Goal: Information Seeking & Learning: Learn about a topic

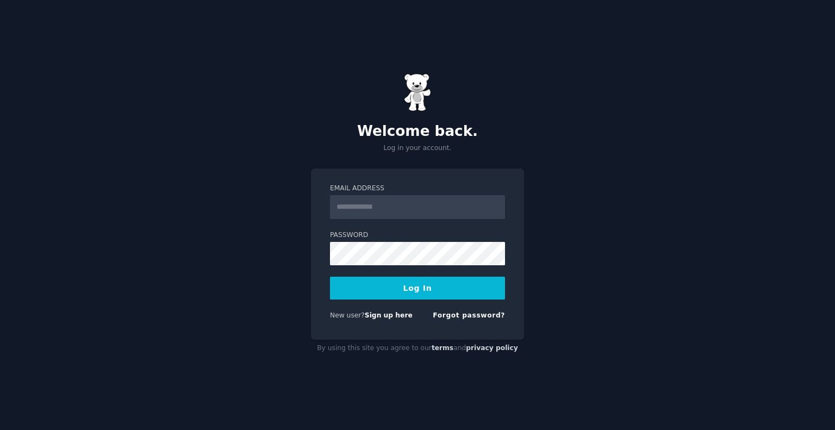
click at [374, 213] on input "Email Address" at bounding box center [417, 207] width 175 height 24
type input "**********"
click at [330, 277] on button "Log In" at bounding box center [417, 288] width 175 height 23
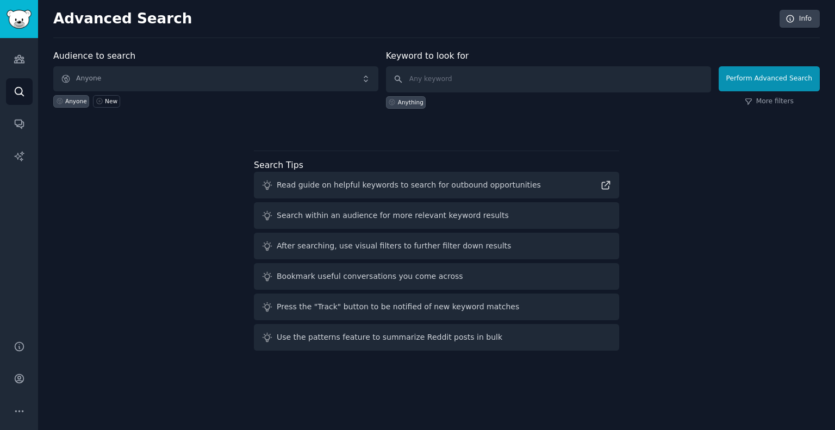
click at [0, 60] on div "Audiences Search Conversations AI Reports" at bounding box center [19, 182] width 38 height 289
click at [8, 57] on link "Audiences" at bounding box center [19, 59] width 27 height 27
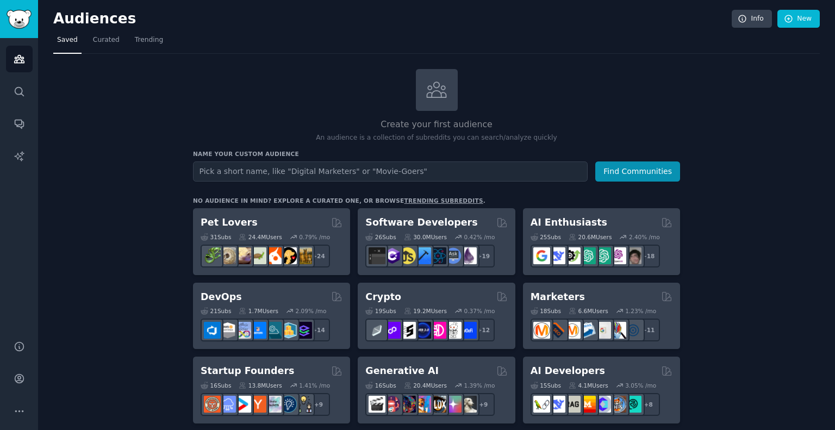
click at [160, 42] on nav "Saved Curated Trending" at bounding box center [436, 43] width 767 height 22
click at [148, 40] on span "Trending" at bounding box center [149, 40] width 28 height 10
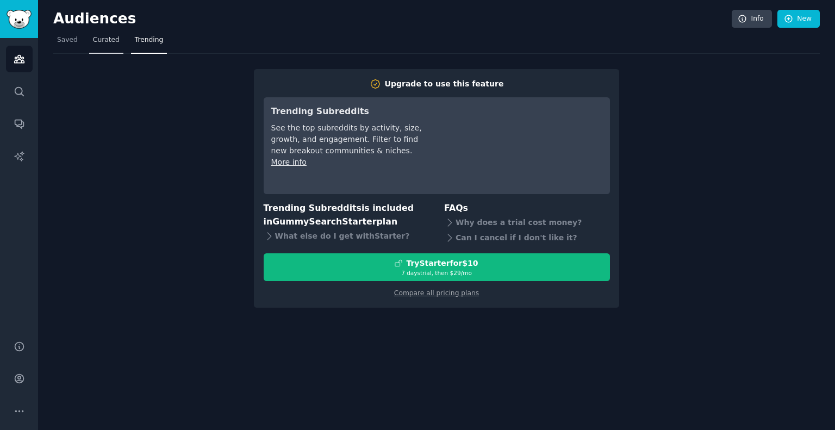
click at [117, 33] on link "Curated" at bounding box center [106, 43] width 34 height 22
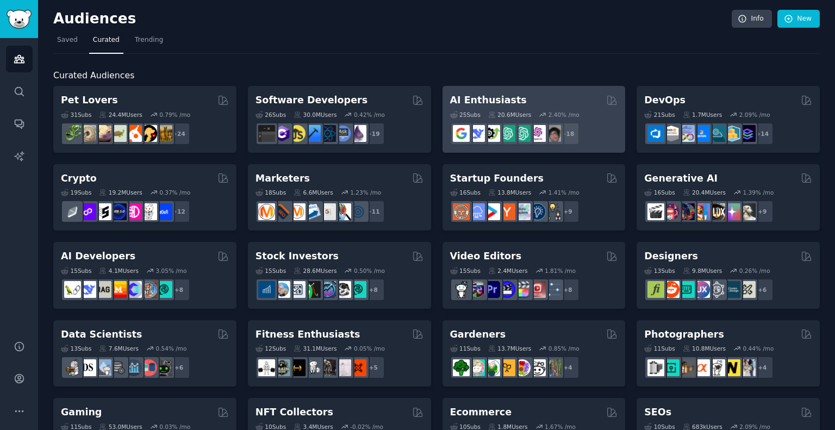
click at [568, 99] on div "AI Enthusiasts" at bounding box center [534, 101] width 168 height 14
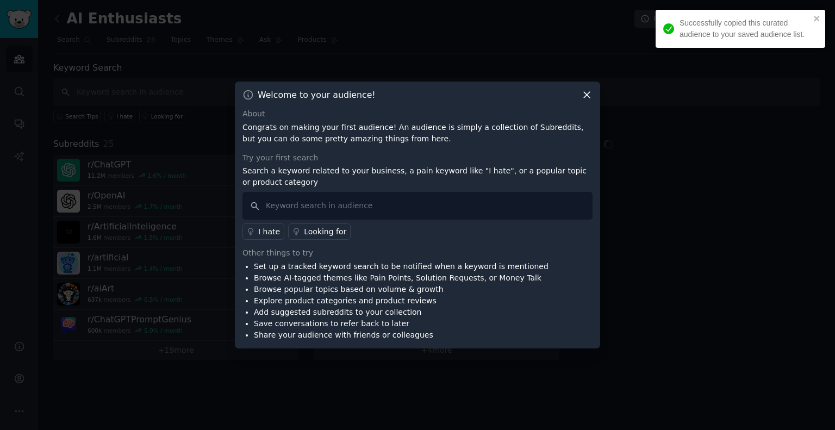
click at [586, 92] on icon at bounding box center [586, 94] width 11 height 11
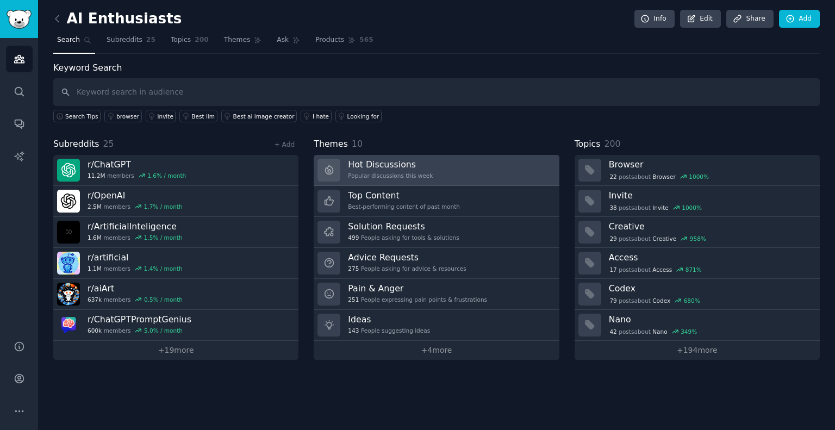
click at [391, 167] on h3 "Hot Discussions" at bounding box center [390, 164] width 85 height 11
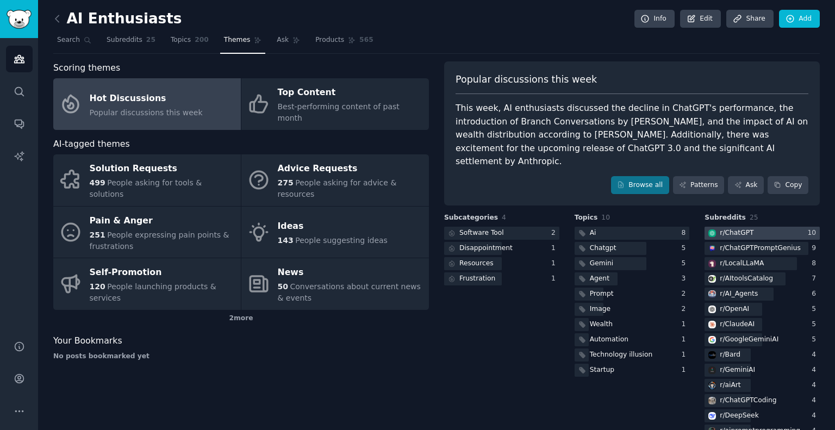
click at [738, 228] on div "r/ ChatGPT" at bounding box center [737, 233] width 34 height 10
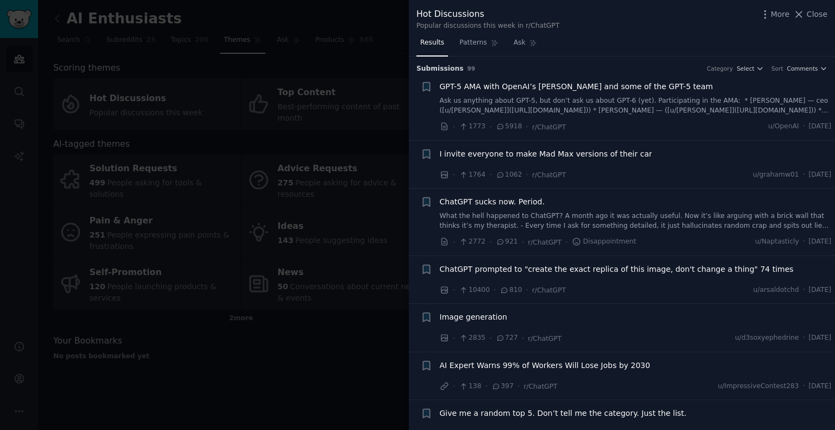
drag, startPoint x: 805, startPoint y: 13, endPoint x: 677, endPoint y: 54, distance: 135.0
click at [805, 13] on icon at bounding box center [798, 14] width 11 height 11
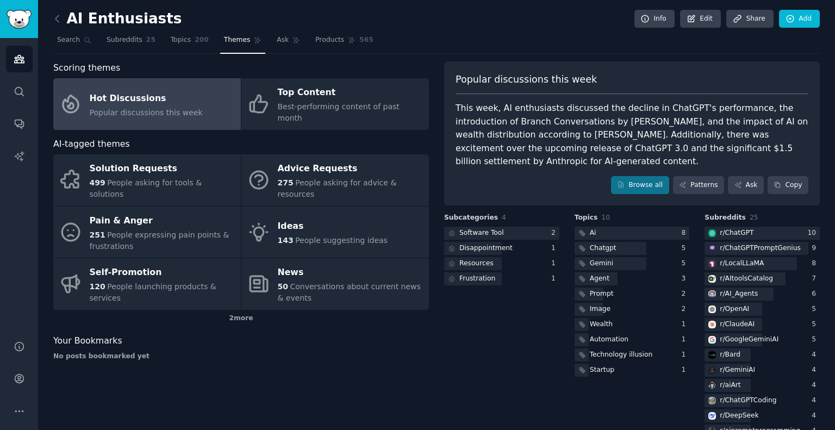
drag, startPoint x: 181, startPoint y: 41, endPoint x: 185, endPoint y: 17, distance: 24.4
click at [181, 41] on span "Topics" at bounding box center [181, 40] width 20 height 10
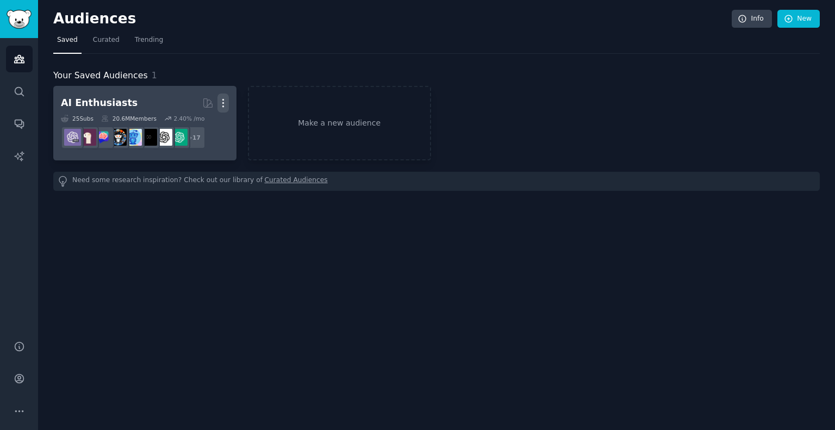
click at [225, 101] on icon "button" at bounding box center [222, 102] width 11 height 11
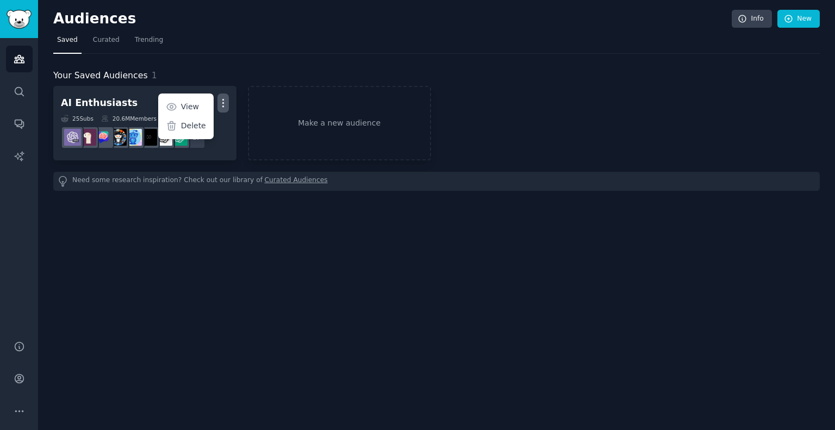
click at [241, 45] on nav "Saved Curated Trending" at bounding box center [436, 43] width 767 height 22
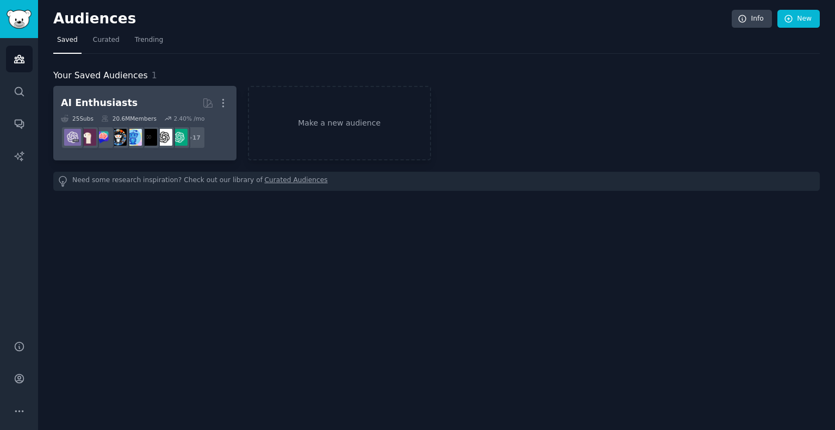
click at [140, 89] on link "AI Enthusiasts More 25 Sub s 20.6M Members 2.40 % /mo r/aiArt + 17" at bounding box center [144, 123] width 183 height 74
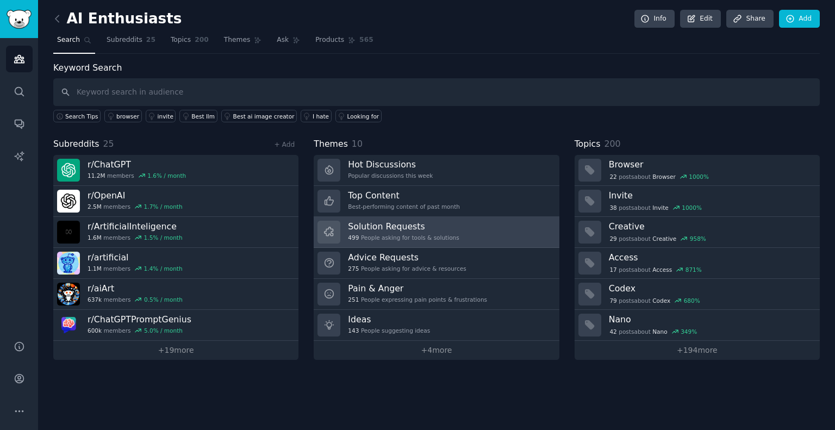
click at [465, 230] on link "Solution Requests 499 People asking for tools & solutions" at bounding box center [436, 232] width 245 height 31
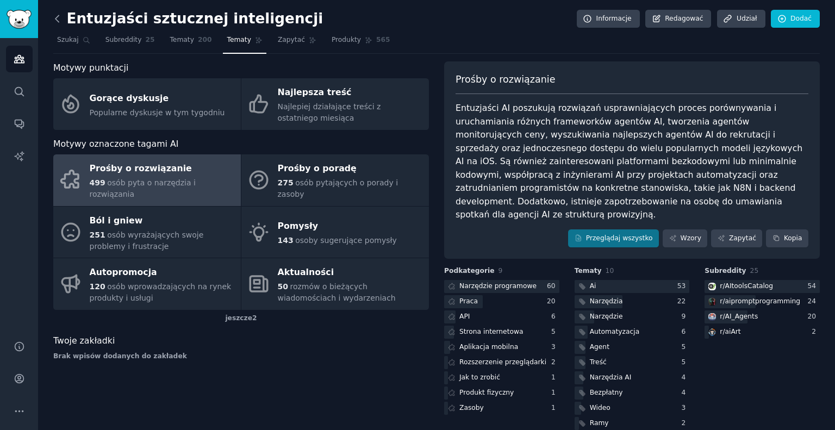
click at [54, 17] on icon at bounding box center [57, 18] width 11 height 11
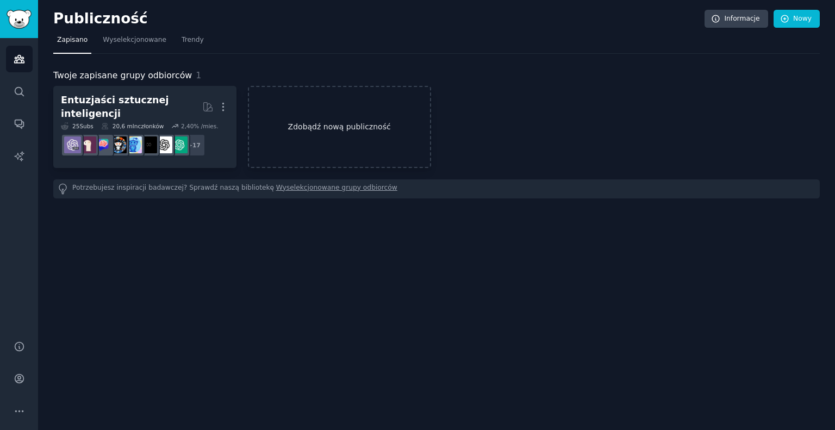
click at [274, 102] on link "Zdobądź nową publiczność" at bounding box center [339, 127] width 183 height 82
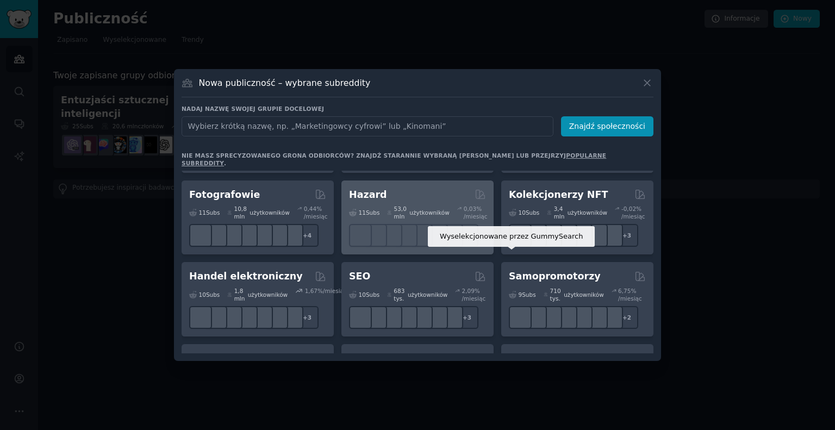
scroll to position [435, 0]
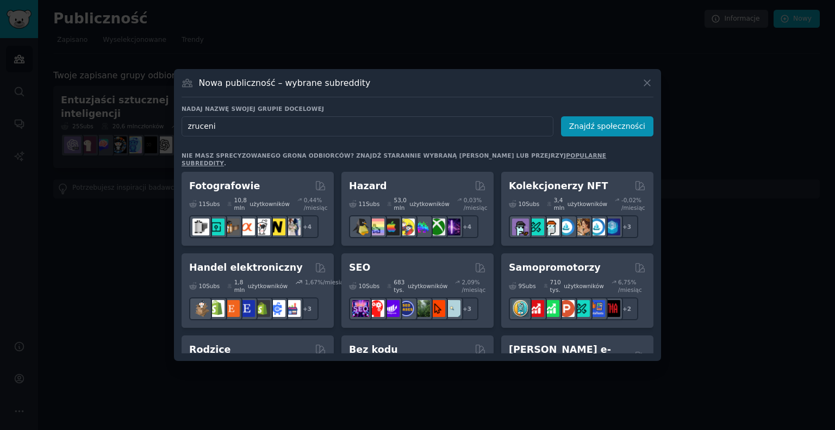
type input "zrucenie"
type input "waga kobieta ponad 40 lat"
click button "Znajdź społeczności" at bounding box center [607, 126] width 92 height 20
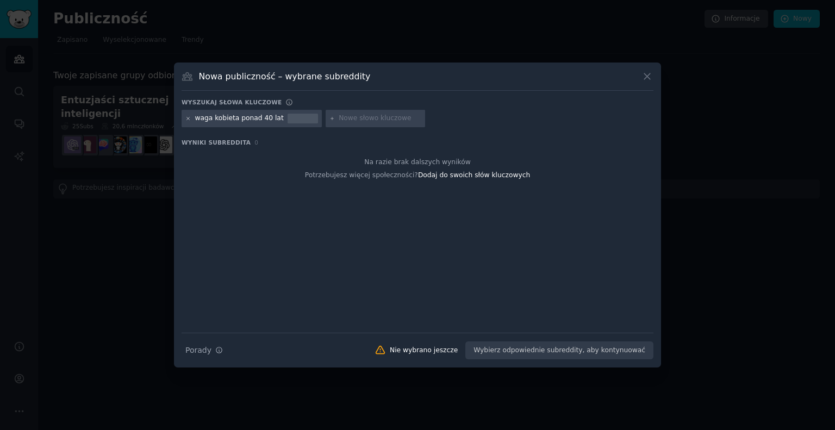
click at [187, 119] on icon at bounding box center [188, 119] width 6 height 6
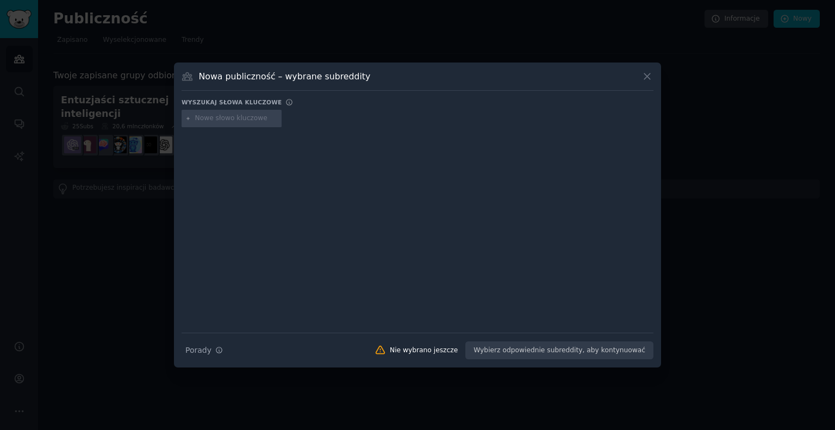
click at [222, 178] on div at bounding box center [418, 222] width 472 height 183
click at [241, 117] on input "text" at bounding box center [236, 119] width 83 height 10
type input "women 40 lose weight"
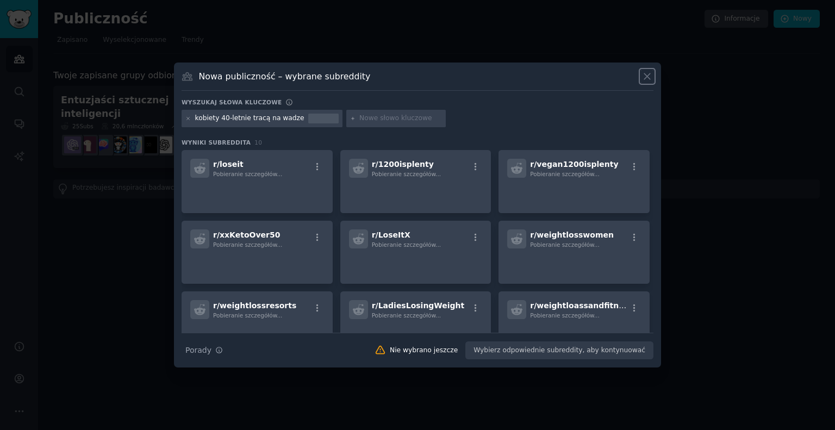
click at [645, 71] on icon at bounding box center [647, 76] width 11 height 11
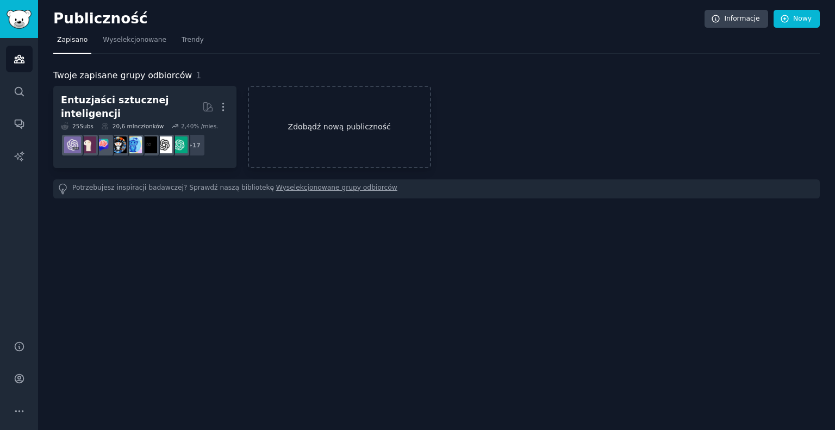
click at [306, 122] on font "Zdobądź nową publiczność" at bounding box center [339, 126] width 103 height 9
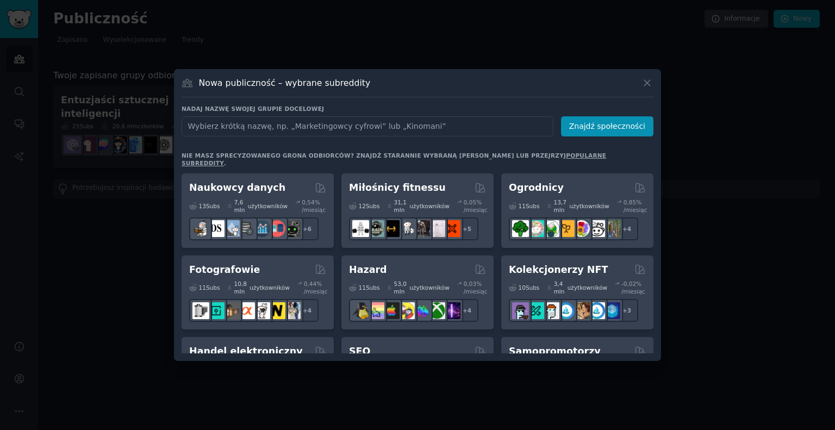
scroll to position [343, 0]
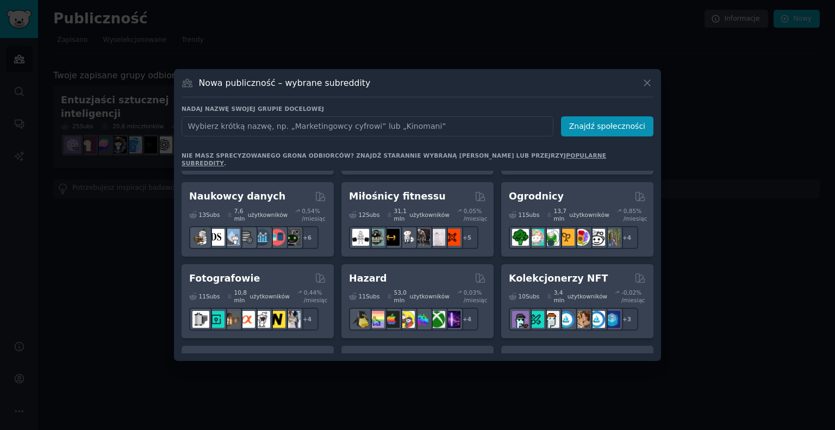
click at [358, 42] on div at bounding box center [417, 215] width 835 height 430
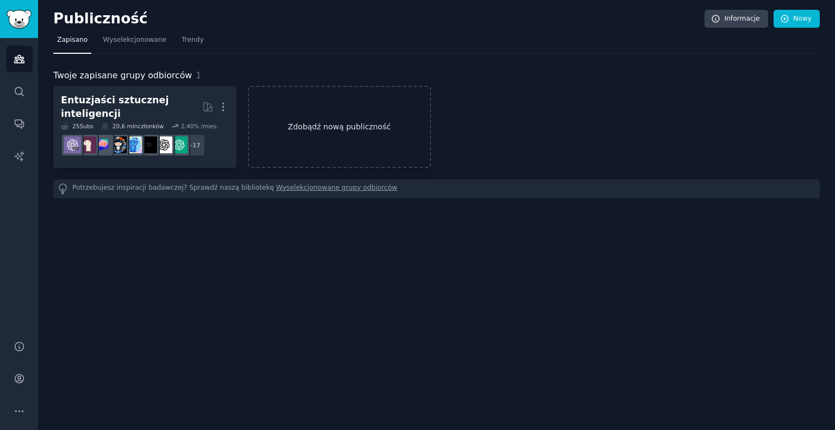
click at [269, 110] on link "Zdobądź nową publiczność" at bounding box center [339, 127] width 183 height 82
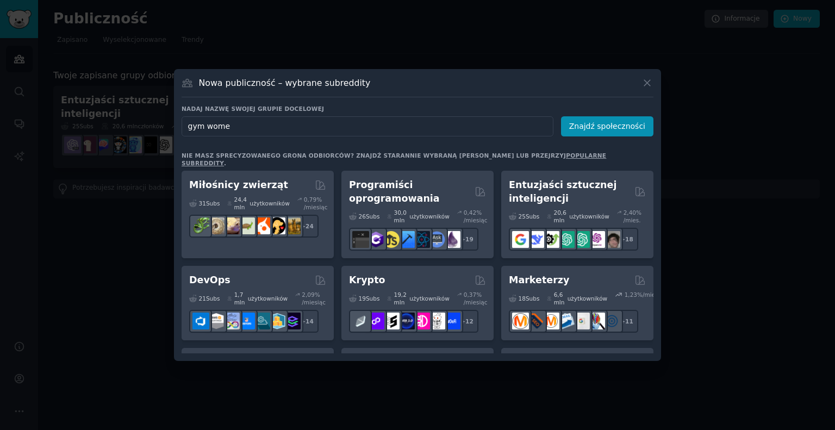
type input "gym women"
click button "Znajdź społeczności" at bounding box center [607, 126] width 92 height 20
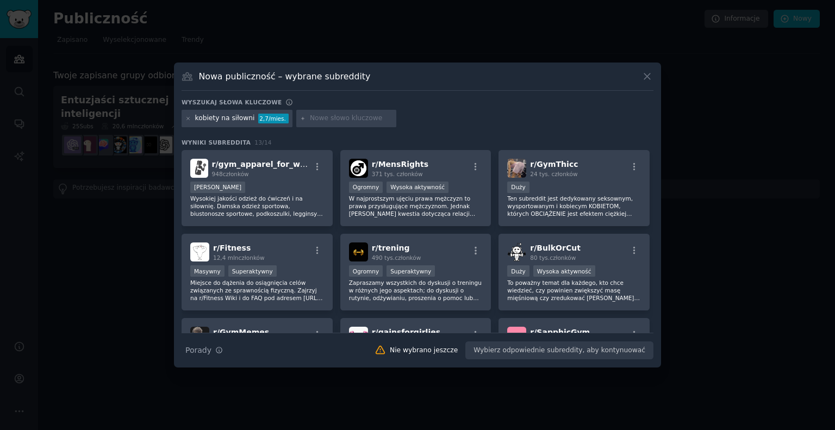
click at [261, 117] on font "2,7/mies." at bounding box center [272, 118] width 27 height 7
click at [185, 117] on div "kobiety na siłowni 2,7/mies." at bounding box center [237, 118] width 111 height 17
click at [215, 353] on icon "button" at bounding box center [219, 350] width 8 height 8
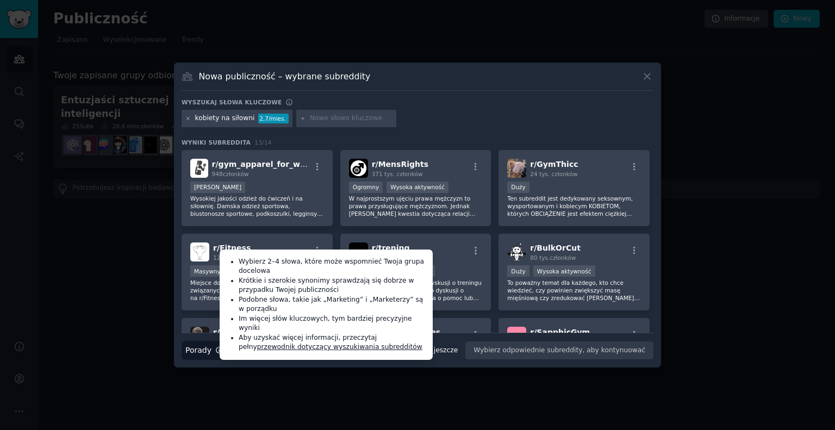
click at [187, 117] on icon at bounding box center [188, 119] width 6 height 6
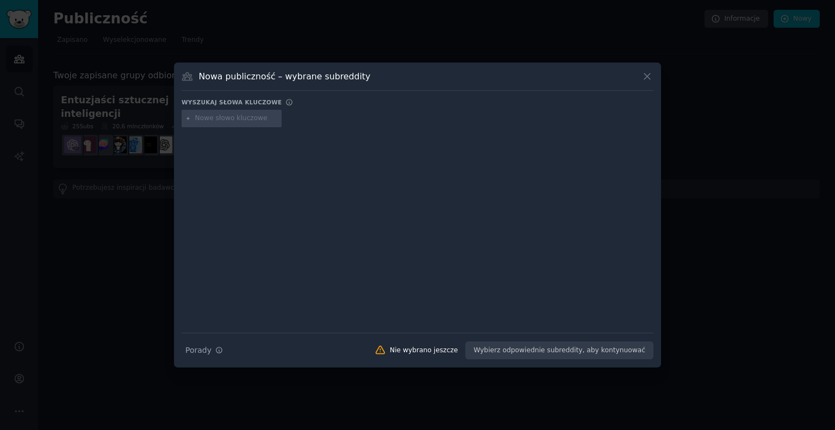
click at [248, 122] on input "text" at bounding box center [236, 119] width 83 height 10
paste input "weight loss for women over 40"
type input "weight loss for women over 40"
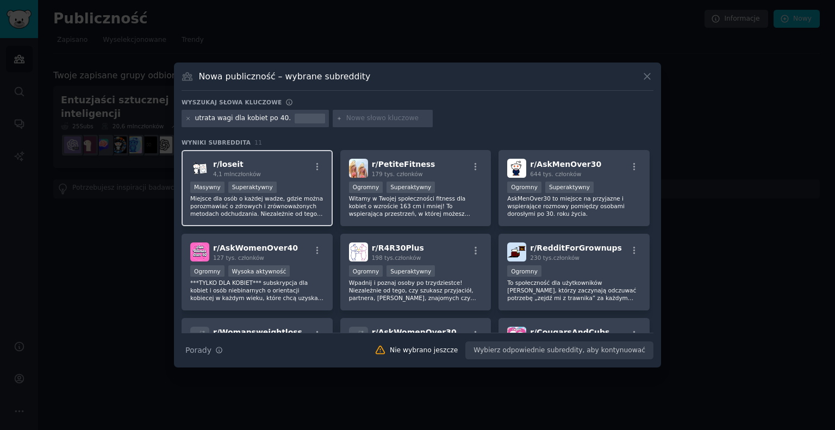
click at [281, 170] on div "r/ loseit 4,1 mln członków" at bounding box center [257, 168] width 134 height 19
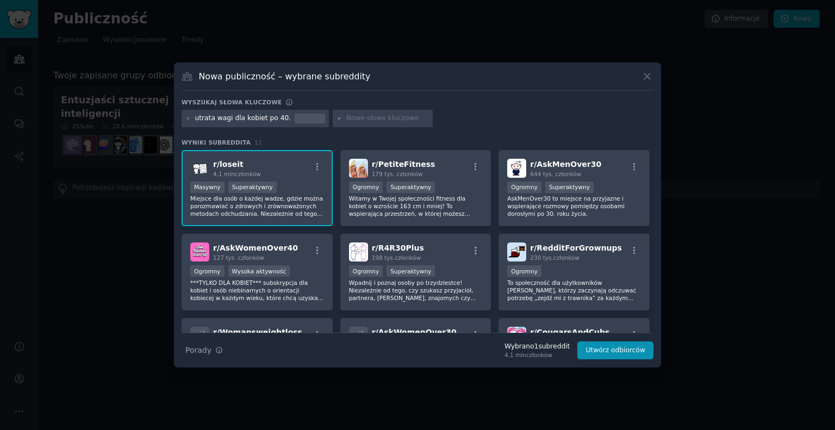
click at [207, 168] on img at bounding box center [199, 168] width 19 height 19
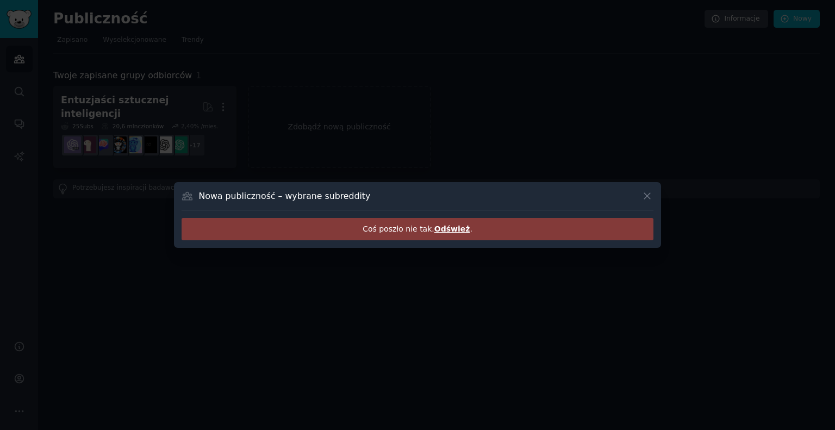
click at [446, 237] on div "Coś poszło nie tak. Odśwież ." at bounding box center [418, 229] width 472 height 22
click at [449, 232] on font "Odśwież" at bounding box center [452, 229] width 36 height 9
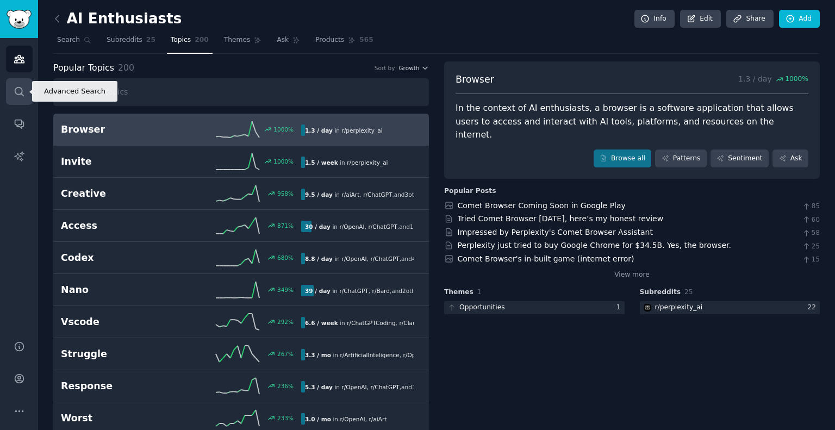
click at [14, 88] on icon "Sidebar" at bounding box center [19, 91] width 11 height 11
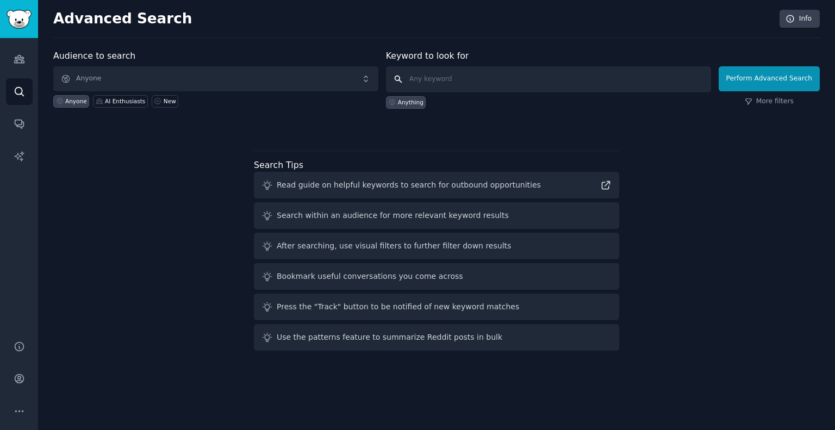
click at [446, 82] on input "text" at bounding box center [548, 79] width 325 height 26
paste input "Weight loss for women over 40"
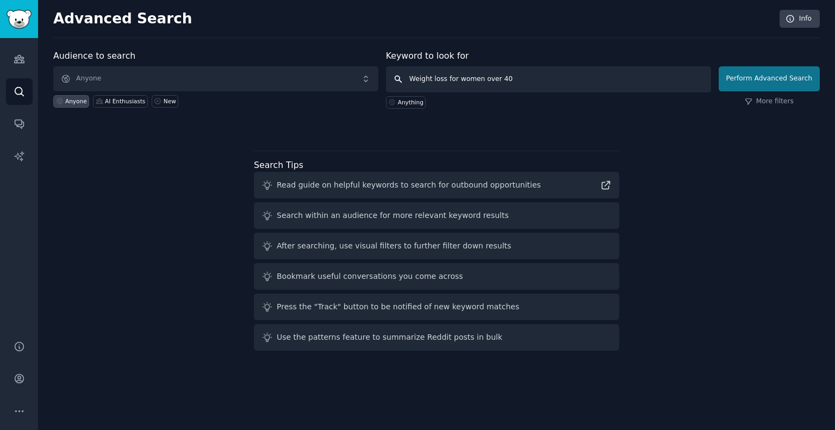
type input "Weight loss for women over 40"
click at [780, 82] on button "Perform Advanced Search" at bounding box center [769, 78] width 101 height 25
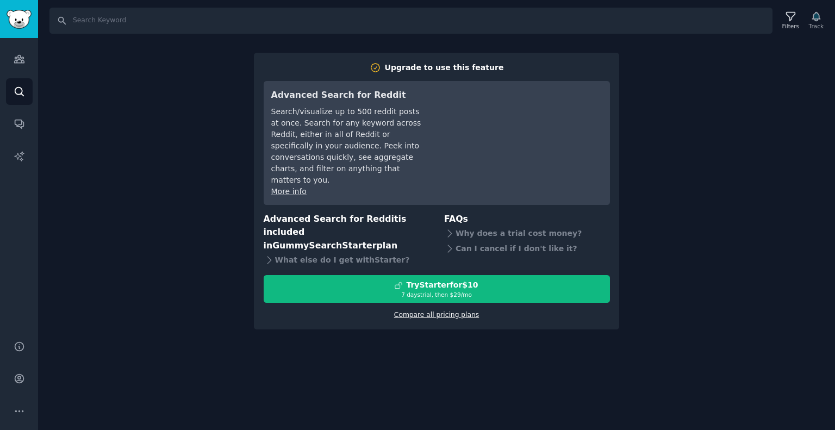
click at [419, 311] on link "Compare all pricing plans" at bounding box center [436, 315] width 85 height 8
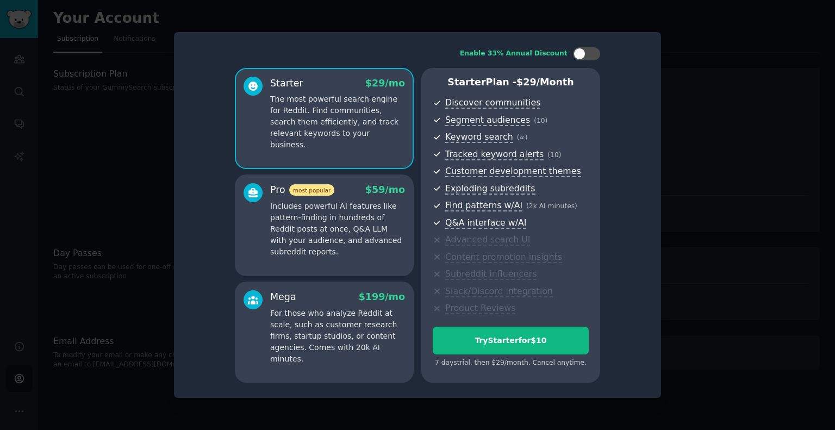
click at [722, 99] on div at bounding box center [417, 215] width 835 height 430
click at [703, 65] on div at bounding box center [417, 215] width 835 height 430
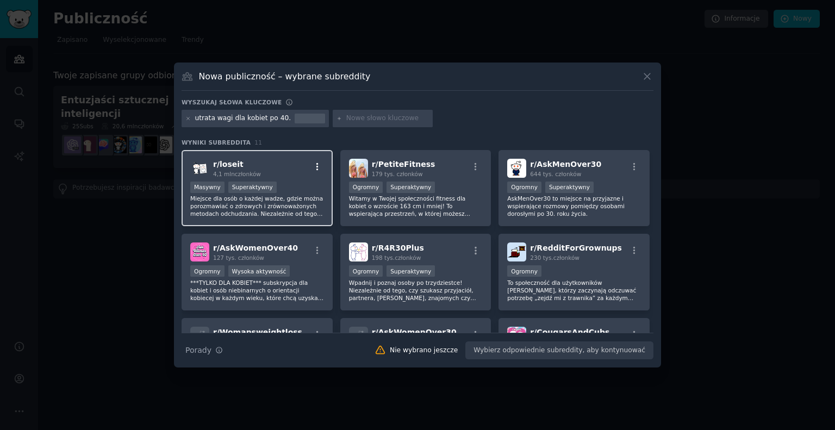
click at [313, 167] on icon "button" at bounding box center [318, 167] width 10 height 10
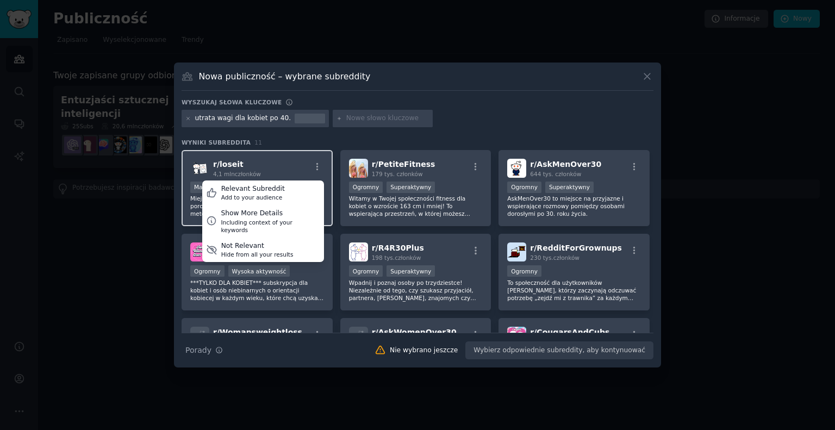
click at [290, 167] on div "r/ loseit 4,1 mln członków Relevant Subreddit Add to your audience Show More De…" at bounding box center [257, 168] width 134 height 19
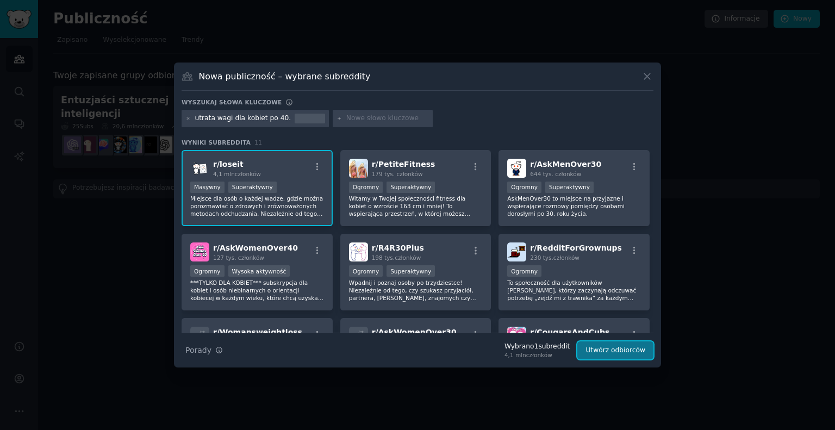
click at [606, 348] on font "Utwórz odbiorców" at bounding box center [616, 350] width 60 height 8
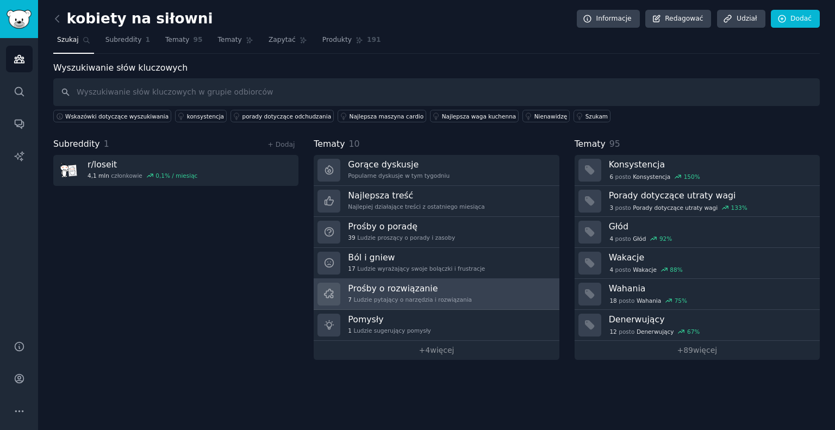
click at [415, 296] on font "Ludzie pytający o narzędzia i rozwiązania" at bounding box center [413, 299] width 119 height 7
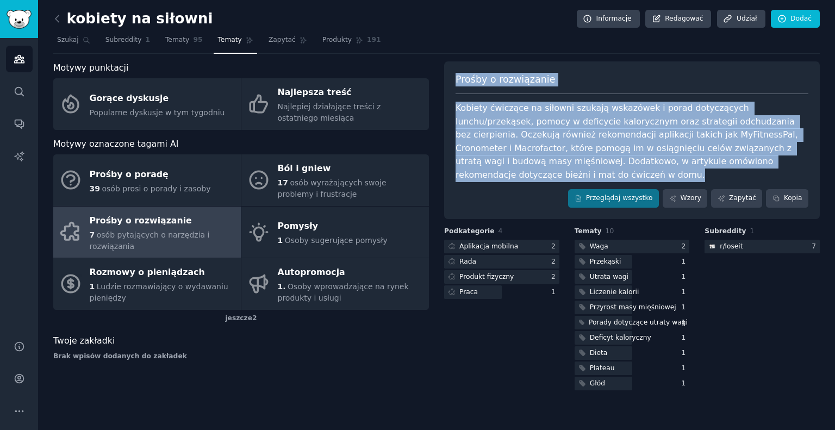
drag, startPoint x: 761, startPoint y: 163, endPoint x: 450, endPoint y: 72, distance: 324.0
click at [450, 72] on div "Prośby o rozwiązanie Kobiety ćwiczące na siłowni szukają wskazówek i porad doty…" at bounding box center [632, 140] width 376 height 158
copy div "Prośby o rozwiązanie Kobiety ćwiczące na siłowni szukają wskazówek i porad doty…"
click at [629, 191] on link "Przeglądaj wszystko" at bounding box center [613, 198] width 91 height 18
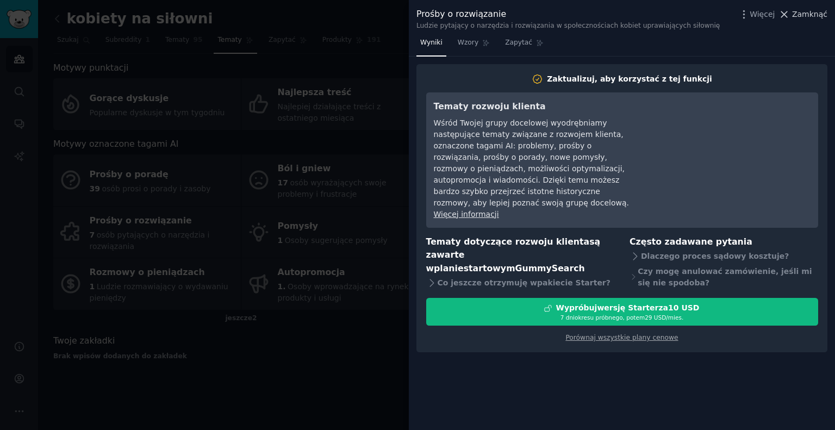
click at [803, 10] on font "Zamknąć" at bounding box center [809, 14] width 35 height 9
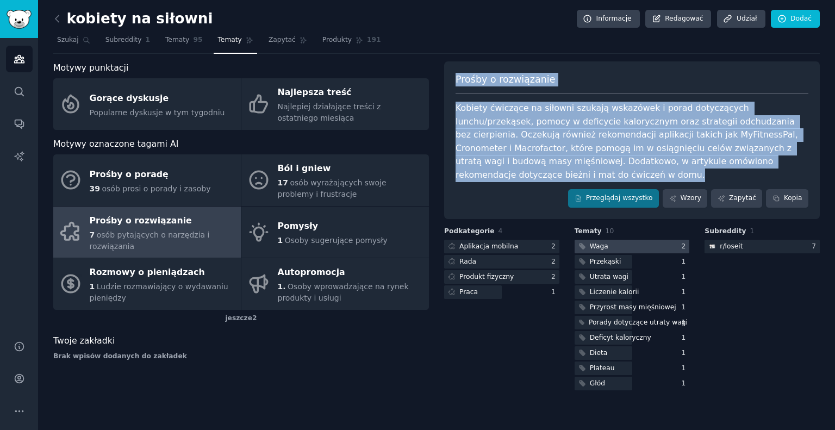
click at [606, 243] on font "Waga" at bounding box center [599, 247] width 18 height 8
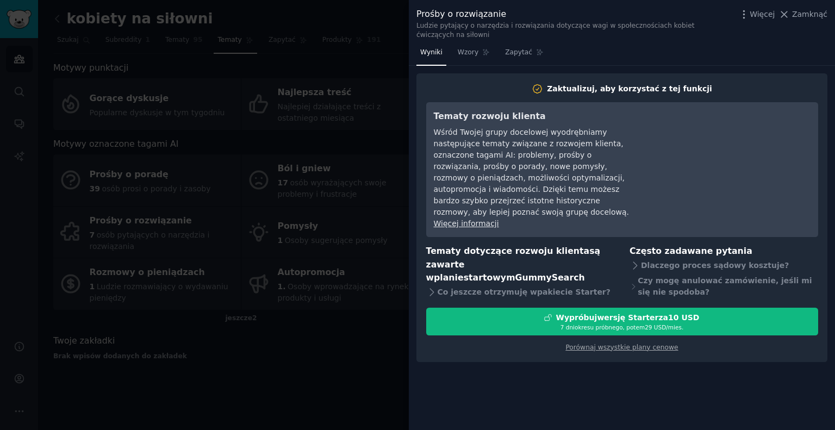
click at [383, 332] on div at bounding box center [417, 215] width 835 height 430
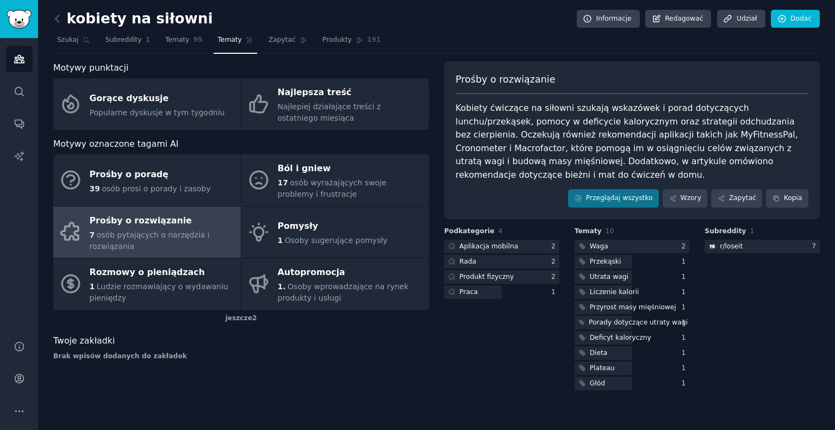
click at [243, 315] on font "jeszcze" at bounding box center [238, 318] width 27 height 8
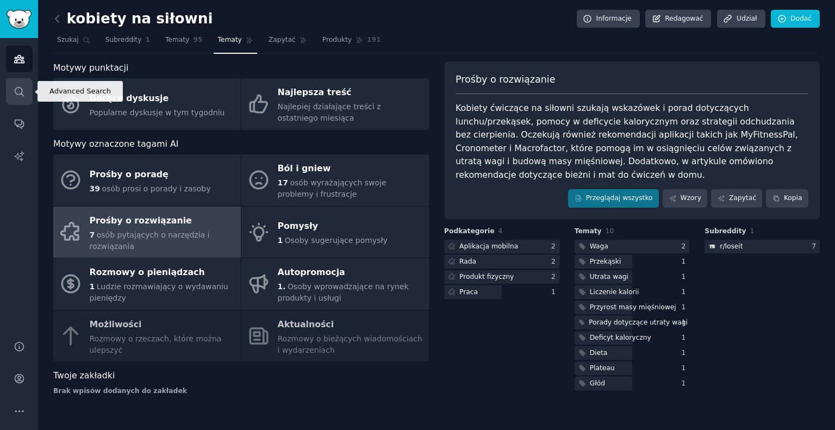
click at [26, 85] on link "Szukaj" at bounding box center [19, 91] width 27 height 27
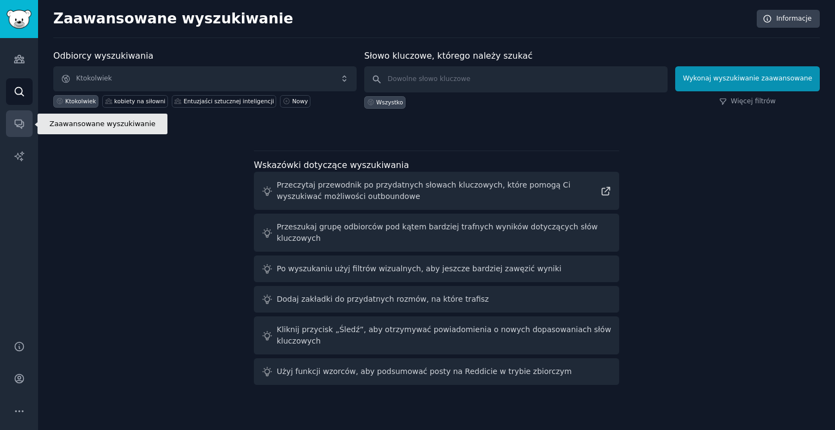
click at [10, 127] on link "Rozmowy" at bounding box center [19, 123] width 27 height 27
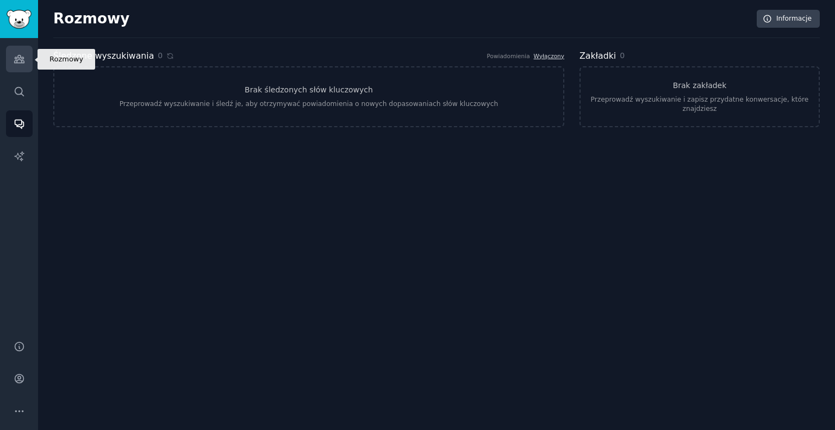
click at [25, 60] on link "Publiczność" at bounding box center [19, 59] width 27 height 27
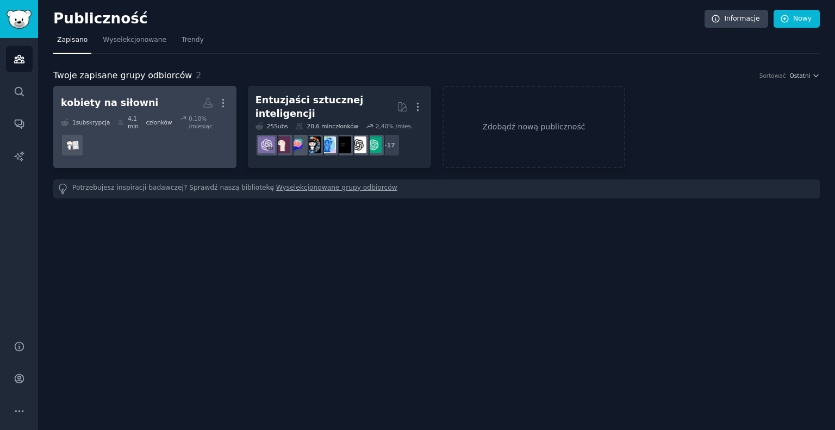
click at [197, 135] on dd at bounding box center [145, 145] width 168 height 30
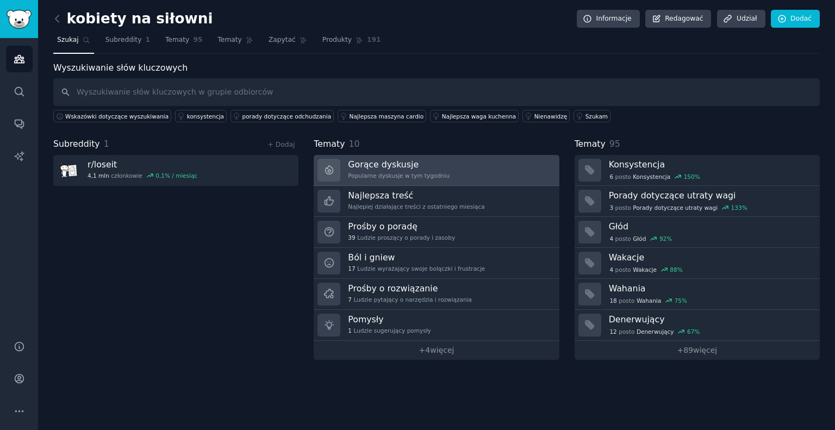
click at [481, 166] on link "Gorące dyskusje Popularne dyskusje w tym tygodniu" at bounding box center [436, 170] width 245 height 31
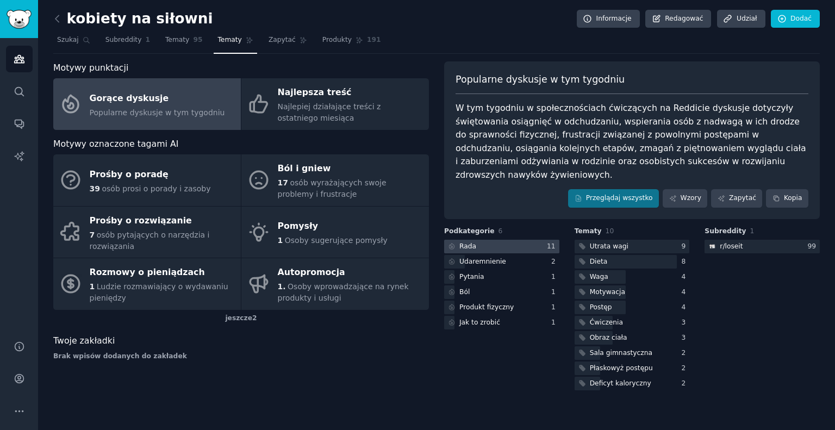
click at [494, 240] on div at bounding box center [501, 247] width 115 height 14
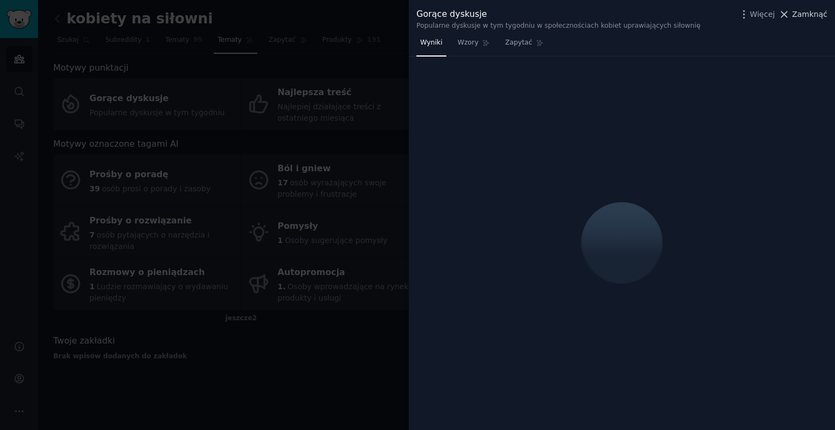
click at [785, 17] on icon at bounding box center [784, 14] width 11 height 11
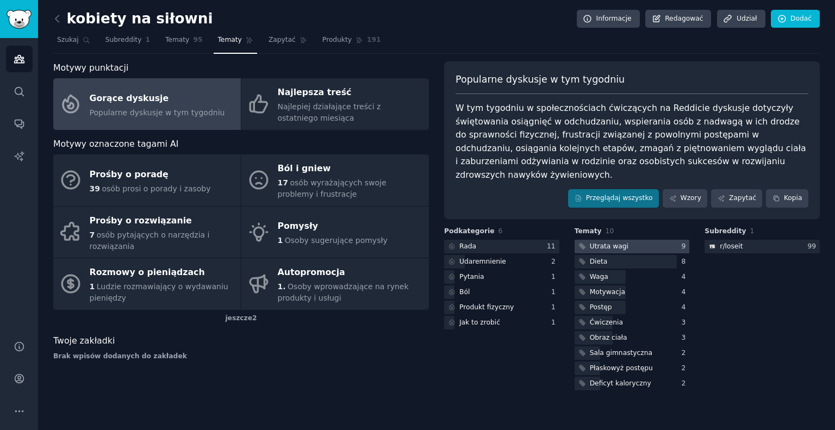
click at [641, 240] on div at bounding box center [632, 247] width 115 height 14
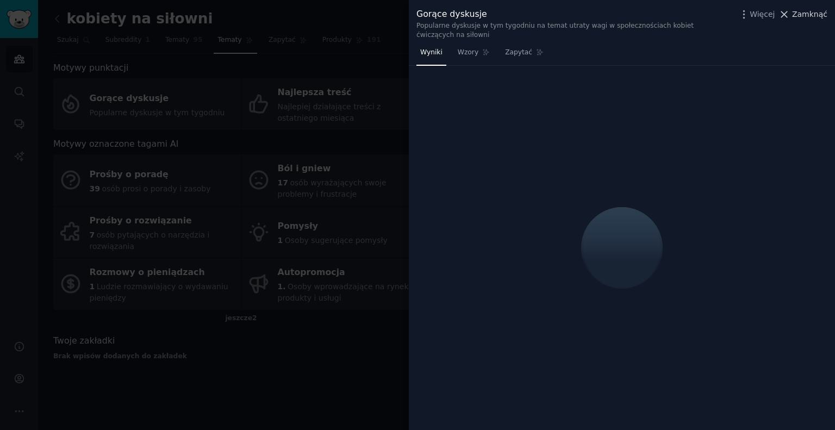
click at [787, 11] on icon at bounding box center [785, 14] width 6 height 6
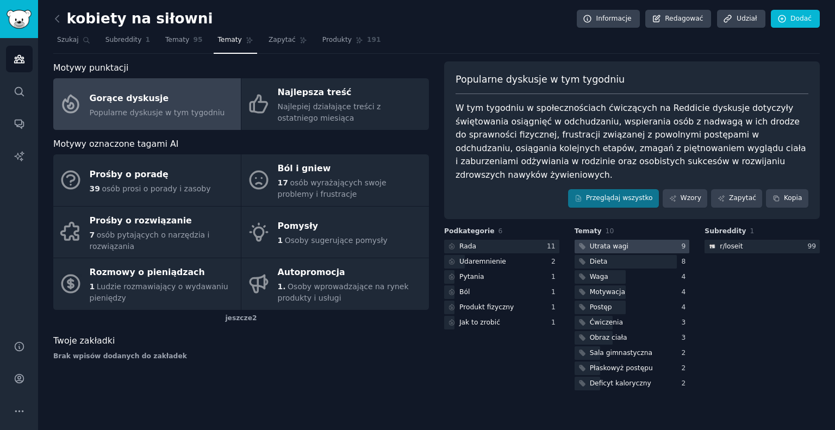
click at [620, 243] on font "Utrata wagi" at bounding box center [609, 247] width 39 height 8
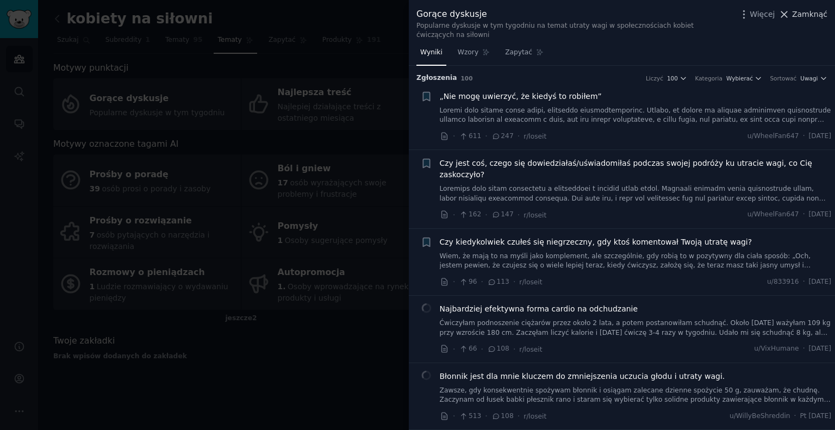
click at [801, 18] on font "Zamknąć" at bounding box center [809, 14] width 35 height 9
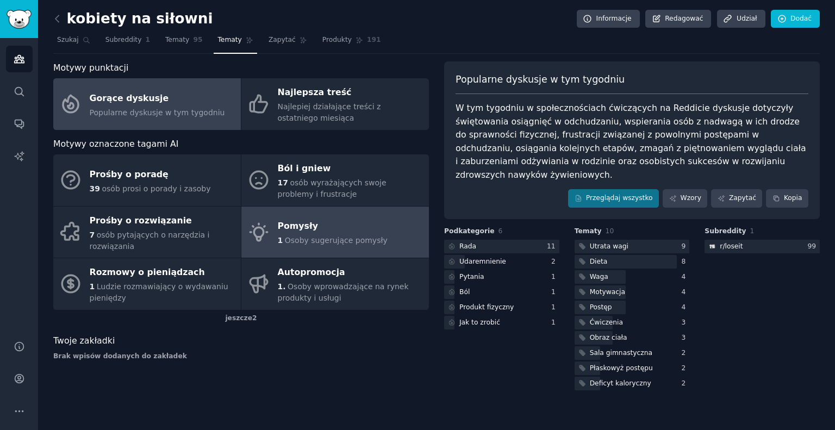
click at [394, 246] on link "Pomysły 1 Osoby sugerujące pomysły" at bounding box center [335, 233] width 188 height 52
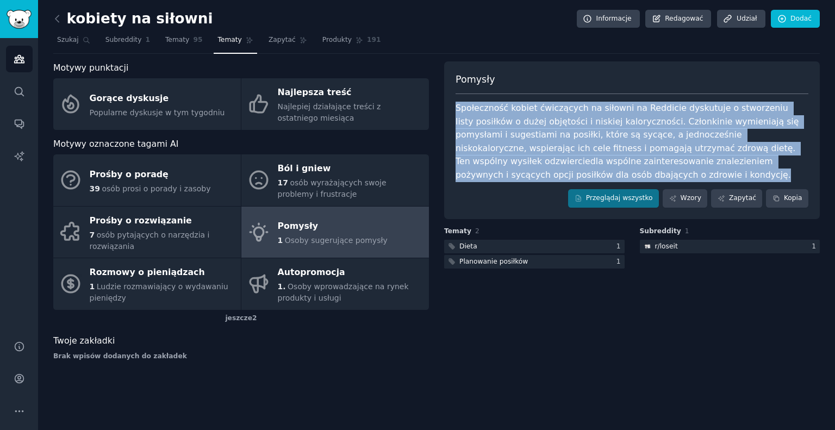
drag, startPoint x: 779, startPoint y: 153, endPoint x: 448, endPoint y: 108, distance: 333.6
click at [448, 110] on div "Pomysły Społeczność kobiet ćwiczących na siłowni na Reddicie dyskutuje o stworz…" at bounding box center [632, 140] width 376 height 158
copy font "Społeczność kobiet ćwiczących na siłowni na Reddicie dyskutuje o stworzeniu lis…"
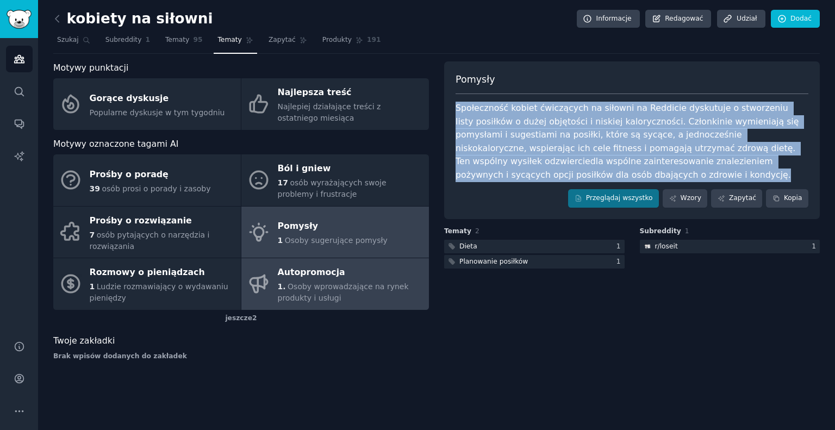
click at [302, 269] on font "Autopromocja" at bounding box center [311, 272] width 67 height 10
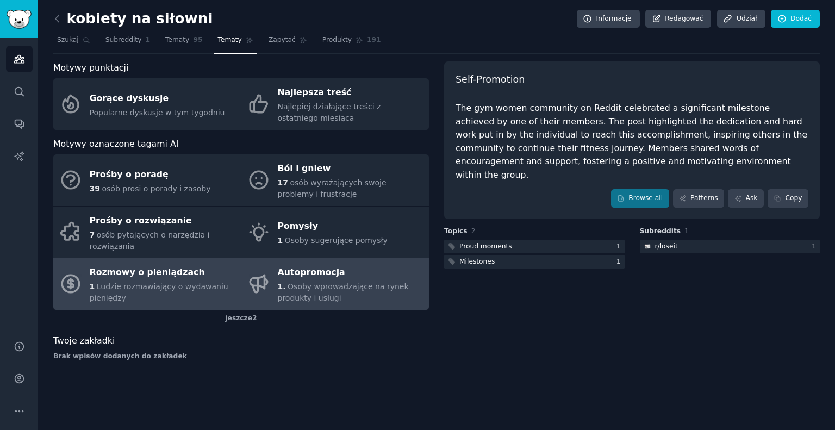
click at [198, 267] on div "Rozmowy o pieniądzach" at bounding box center [163, 272] width 146 height 17
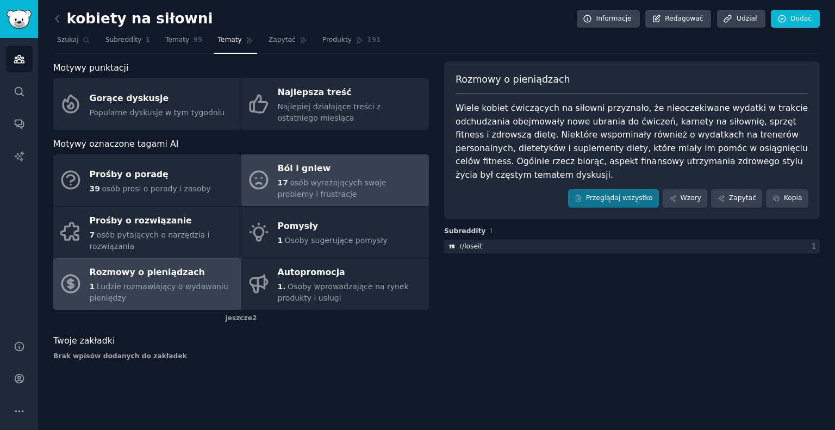
click at [329, 186] on font "osób wyrażających swoje problemy i frustracje" at bounding box center [332, 188] width 109 height 20
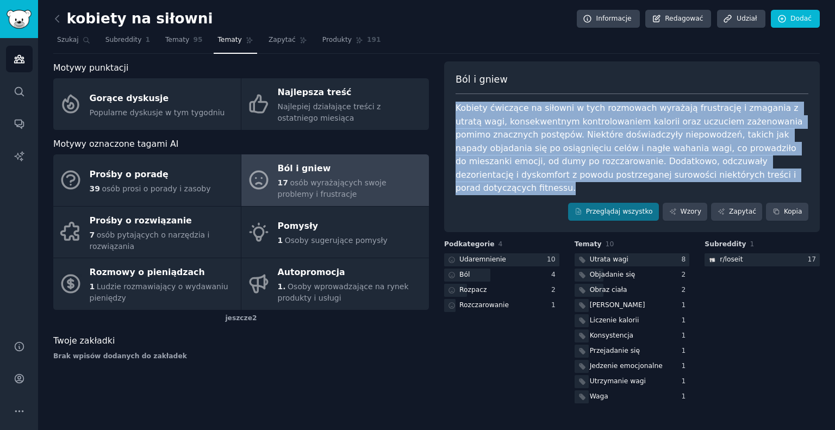
drag, startPoint x: 687, startPoint y: 177, endPoint x: 456, endPoint y: 94, distance: 245.4
click at [456, 94] on div "Ból i gniew Kobiety ćwiczące na siłowni w tych rozmowach wyrażają frustrację i …" at bounding box center [632, 146] width 376 height 171
copy font "Kobiety ćwiczące na siłowni w tych rozmowach wyrażają frustrację i zmagania z u…"
click at [313, 190] on div "17 osób wyrażających swoje problemy i frustracje" at bounding box center [351, 188] width 146 height 23
click at [601, 208] on font "Przeglądaj wszystko" at bounding box center [619, 212] width 67 height 8
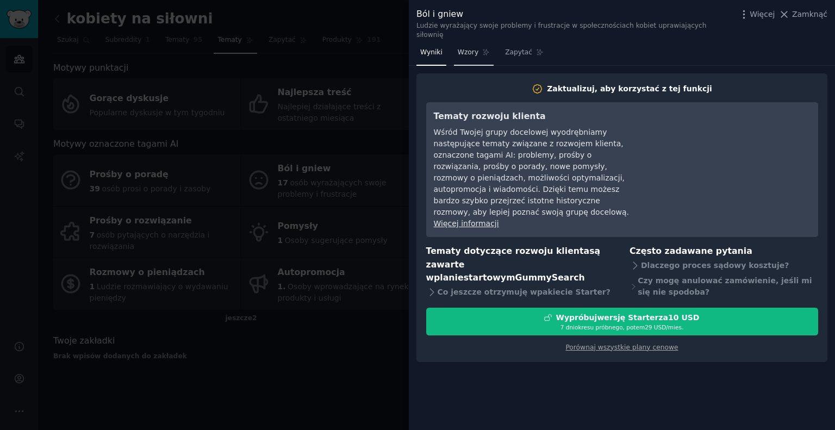
click at [483, 49] on icon at bounding box center [486, 52] width 6 height 6
drag, startPoint x: 422, startPoint y: 44, endPoint x: 534, endPoint y: 49, distance: 112.7
click at [422, 48] on font "Wyniki" at bounding box center [431, 52] width 22 height 8
drag, startPoint x: 805, startPoint y: 15, endPoint x: 598, endPoint y: 0, distance: 207.7
click at [805, 14] on font "Zamknąć" at bounding box center [809, 14] width 35 height 9
